Goal: Task Accomplishment & Management: Complete application form

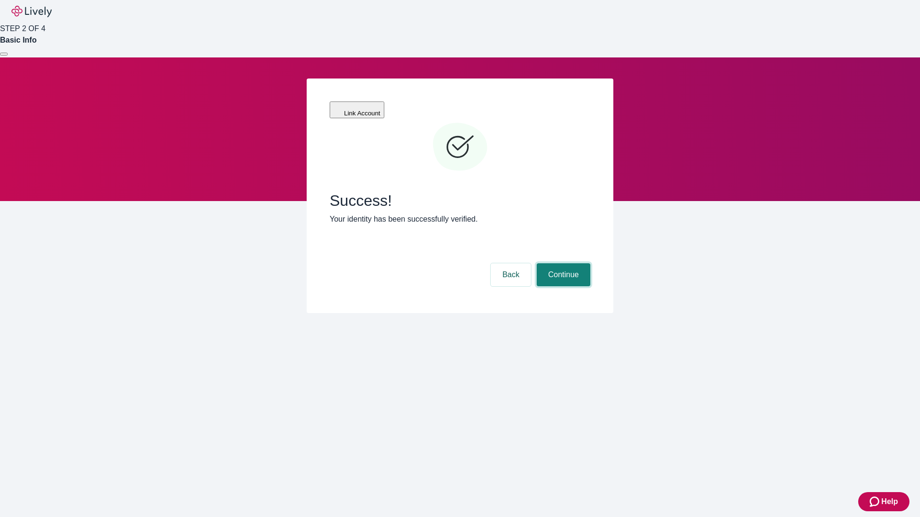
click at [562, 263] on button "Continue" at bounding box center [563, 274] width 54 height 23
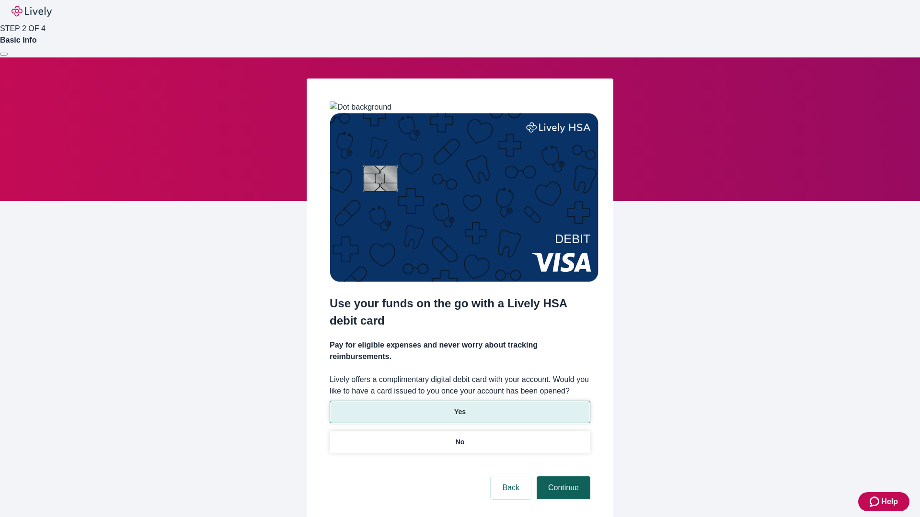
click at [459, 407] on p "Yes" at bounding box center [459, 412] width 11 height 10
click at [562, 477] on button "Continue" at bounding box center [563, 488] width 54 height 23
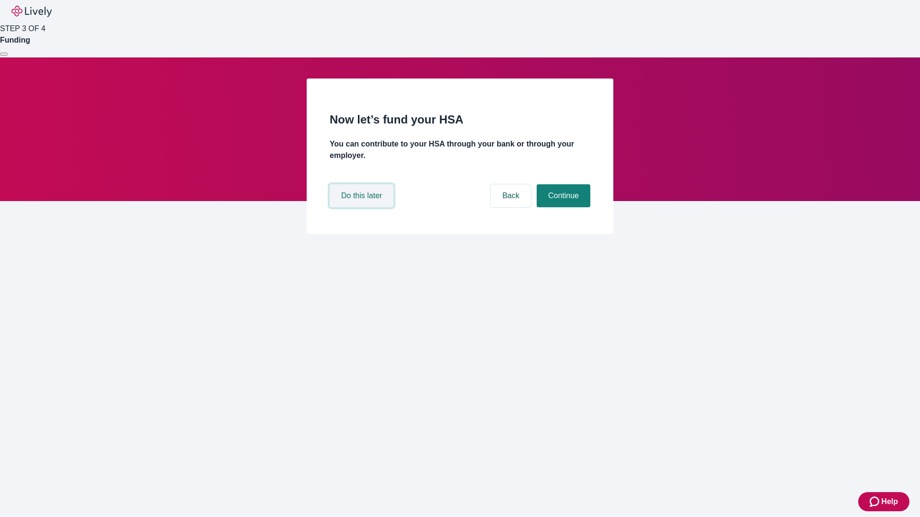
click at [363, 207] on button "Do this later" at bounding box center [362, 195] width 64 height 23
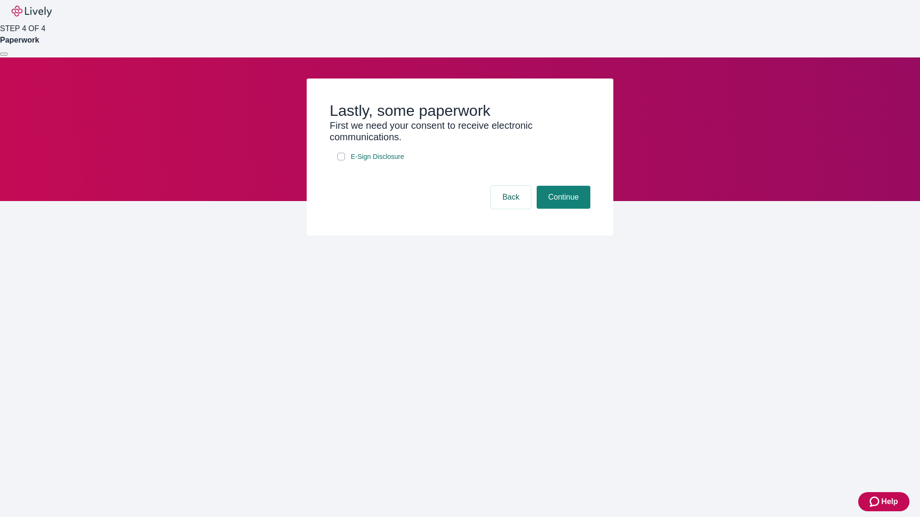
click at [341, 160] on input "E-Sign Disclosure" at bounding box center [341, 157] width 8 height 8
checkbox input "true"
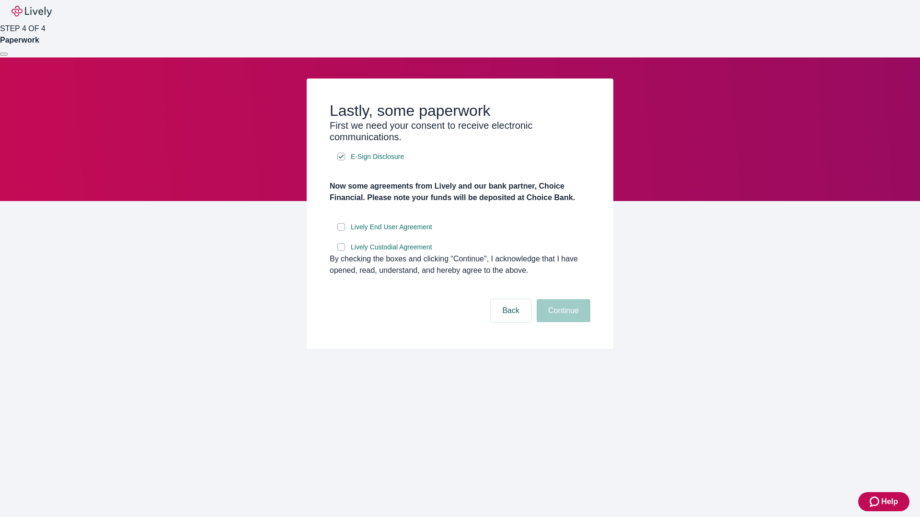
click at [341, 231] on input "Lively End User Agreement" at bounding box center [341, 227] width 8 height 8
checkbox input "true"
click at [341, 251] on input "Lively Custodial Agreement" at bounding box center [341, 247] width 8 height 8
checkbox input "true"
click at [562, 322] on button "Continue" at bounding box center [563, 310] width 54 height 23
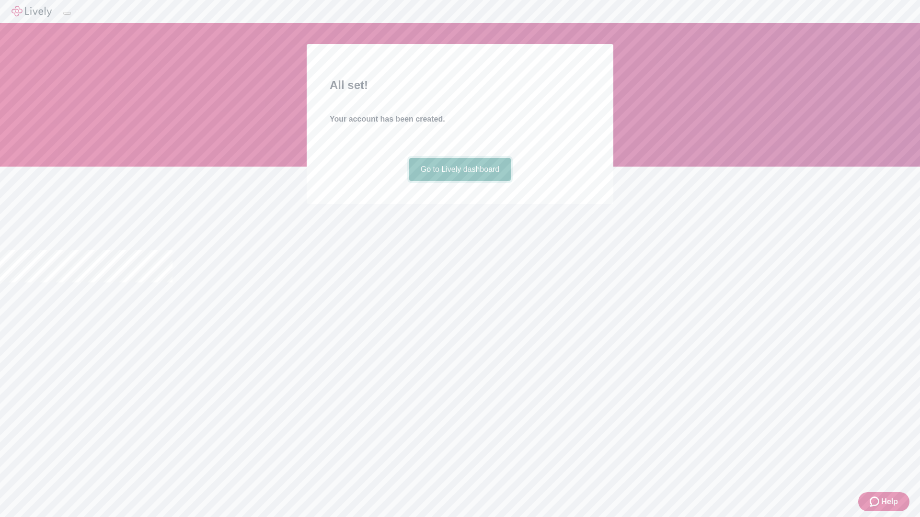
click at [459, 181] on link "Go to Lively dashboard" at bounding box center [460, 169] width 102 height 23
